Goal: Task Accomplishment & Management: Complete application form

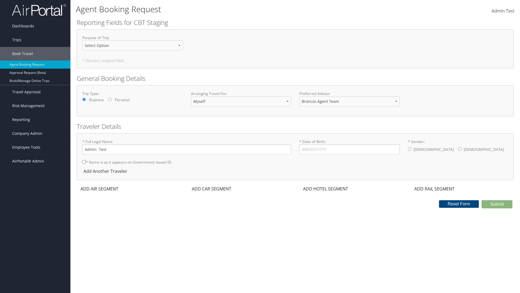
select select "[PERSON_NAME][EMAIL_ADDRESS][PERSON_NAME][DOMAIN_NAME]"
click at [350, 149] on input "* Date of Birth: Invalid Date" at bounding box center [349, 149] width 101 height 10
type input "[DATE]"
click at [410, 149] on input "* Gender: [DEMOGRAPHIC_DATA] [DEMOGRAPHIC_DATA]" at bounding box center [410, 149] width 4 height 4
radio input "true"
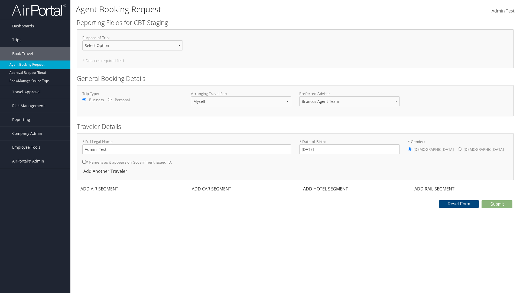
click at [84, 161] on input "* Name is as it appears on Government issued ID." at bounding box center [84, 162] width 4 height 4
checkbox input "true"
click at [99, 189] on div "ADD AIR SEGMENT" at bounding box center [99, 188] width 44 height 7
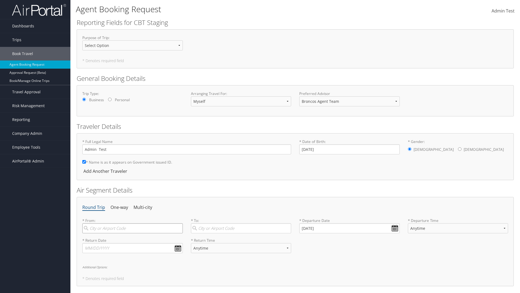
click at [132, 228] on input "search" at bounding box center [132, 228] width 101 height 10
type input "[GEOGRAPHIC_DATA]"
